Goal: Information Seeking & Learning: Learn about a topic

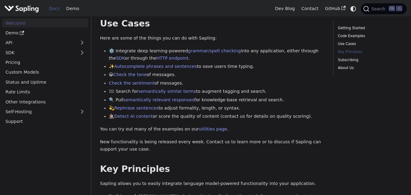
scroll to position [365, 0]
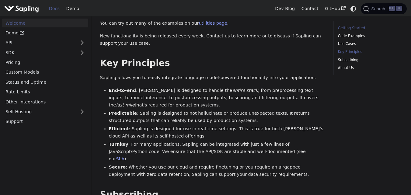
click at [346, 28] on link "Getting Started" at bounding box center [369, 28] width 62 height 6
